Goal: Task Accomplishment & Management: Use online tool/utility

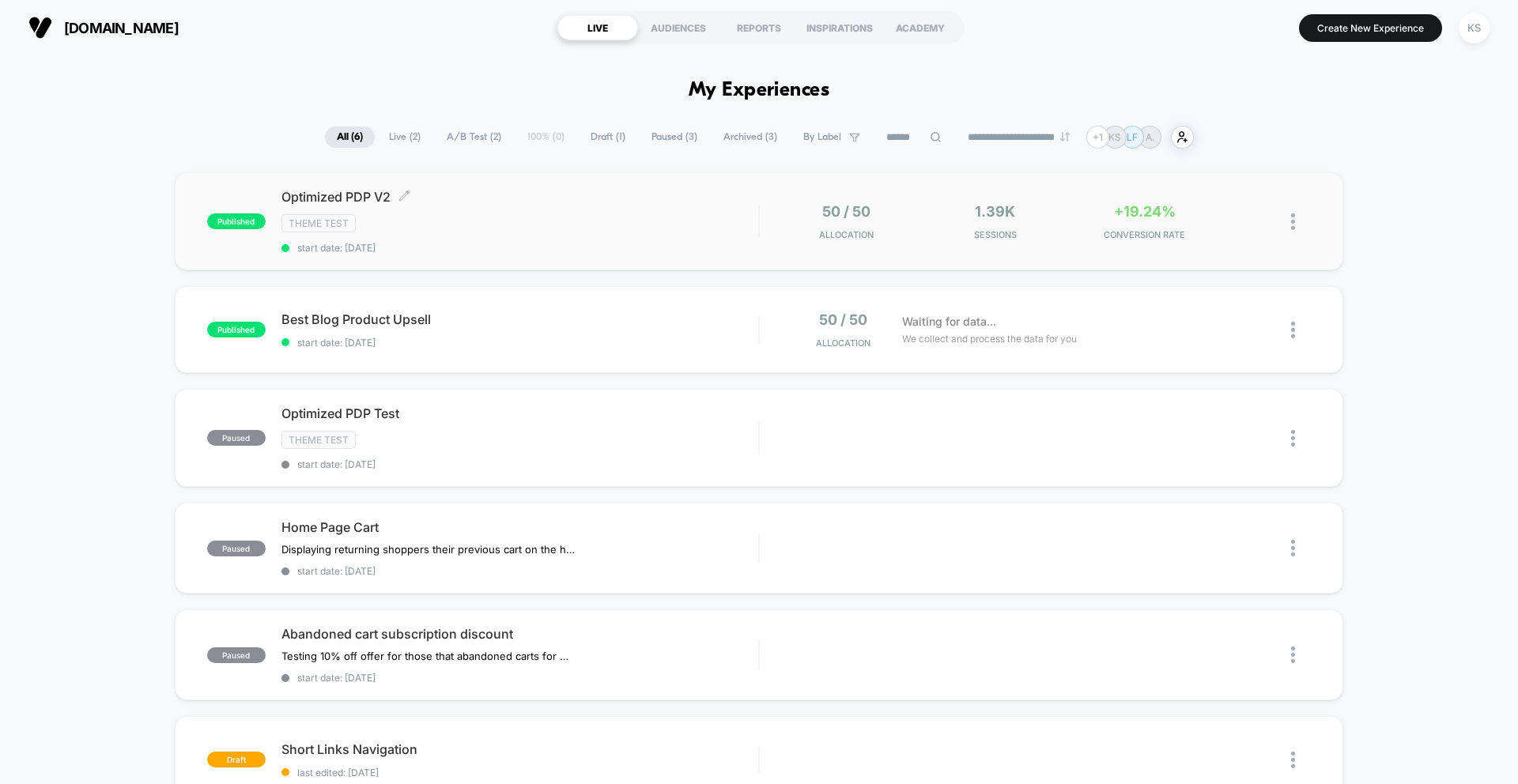
click at [614, 209] on div "Optimized PDP V2 Click to edit experience details Click to edit experience deta…" at bounding box center [520, 221] width 476 height 65
